Goal: Navigation & Orientation: Find specific page/section

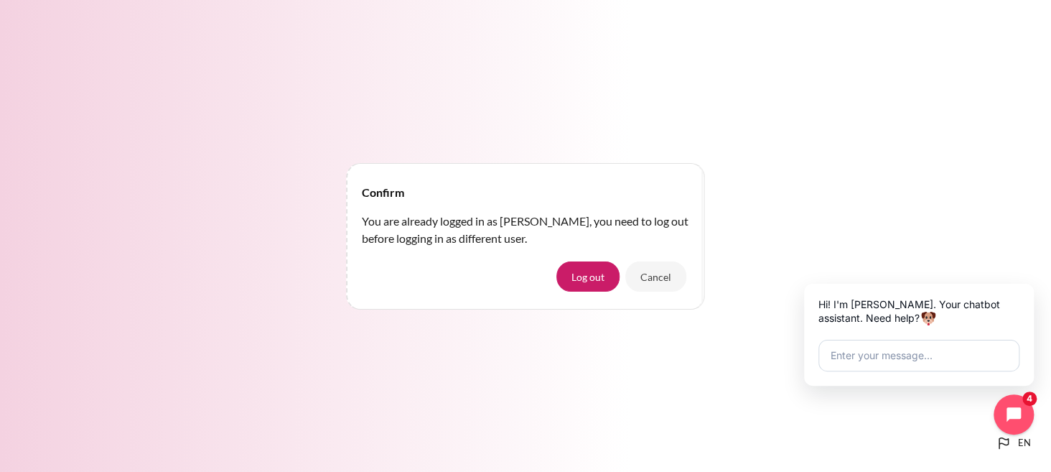
click at [850, 55] on div "Confirm You are already logged in as [PERSON_NAME], you need to log out before …" at bounding box center [525, 236] width 1051 height 472
click at [1027, 284] on icon "Close chat widget" at bounding box center [1033, 285] width 14 height 14
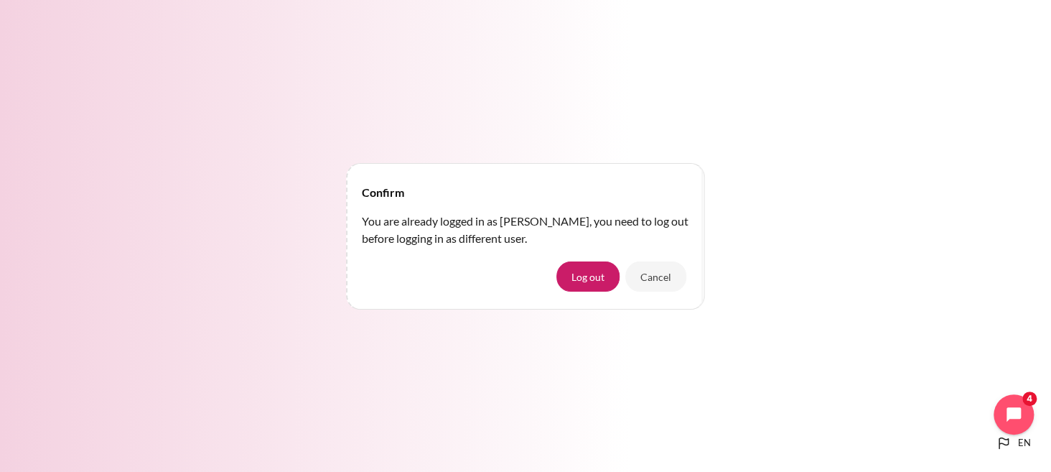
click at [635, 73] on div "Confirm You are already logged in as [PERSON_NAME], you need to log out before …" at bounding box center [525, 236] width 1051 height 472
click at [656, 283] on button "Cancel" at bounding box center [656, 276] width 61 height 30
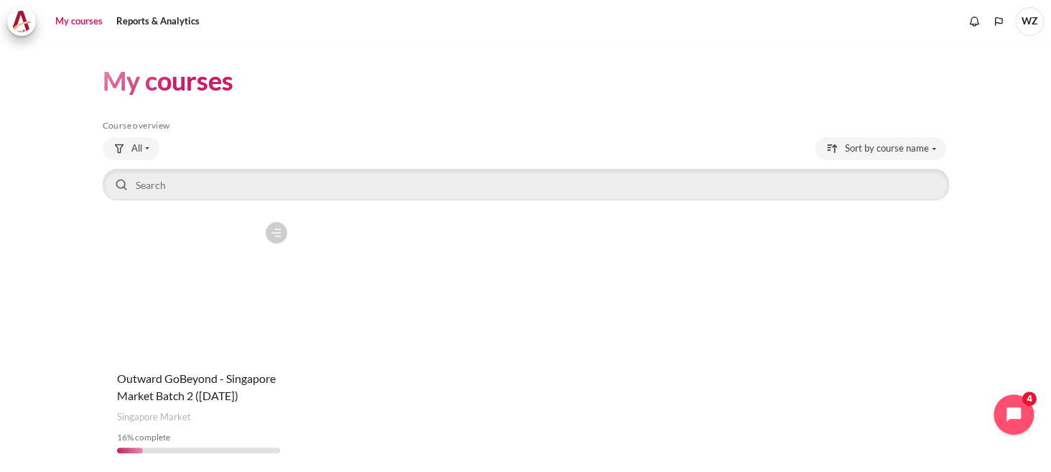
scroll to position [52, 0]
